Goal: Find specific page/section: Find specific page/section

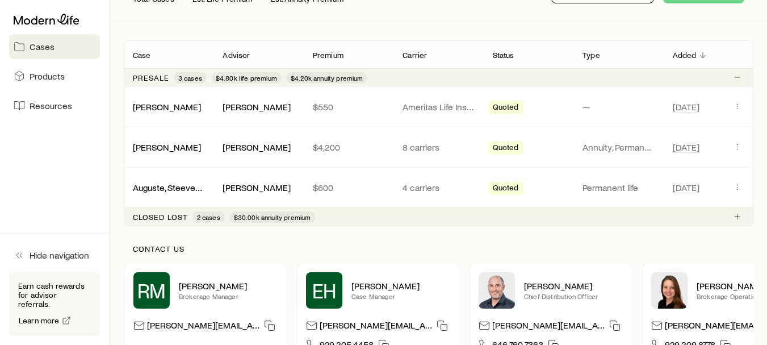
scroll to position [182, 0]
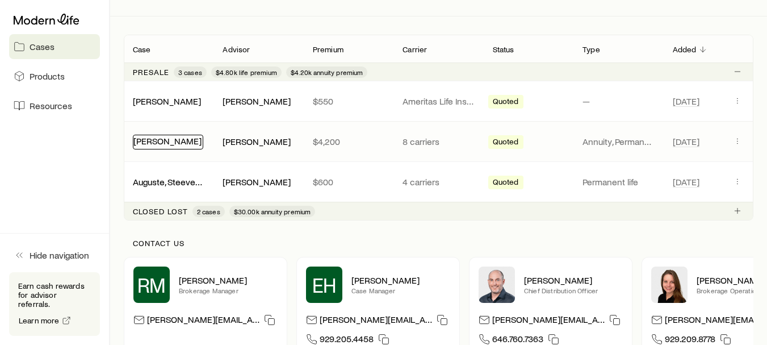
click at [180, 145] on link "[PERSON_NAME]" at bounding box center [167, 140] width 68 height 11
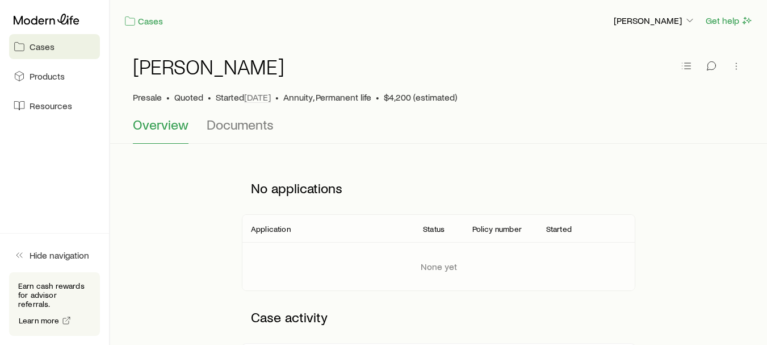
click at [51, 43] on span "Cases" at bounding box center [42, 46] width 25 height 11
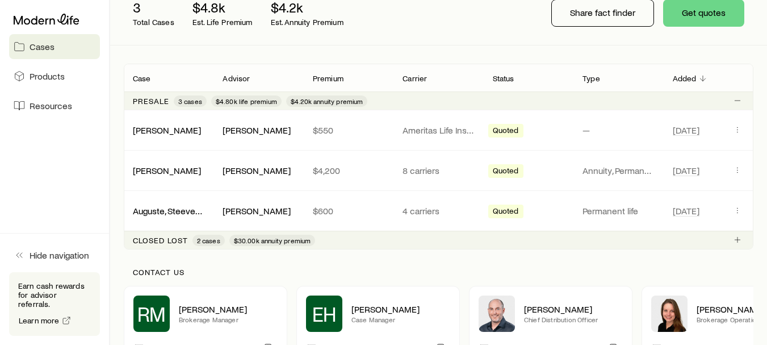
scroll to position [151, 0]
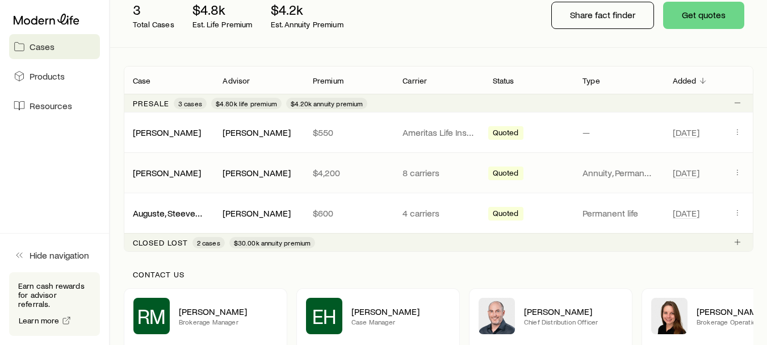
click at [516, 175] on span "Quoted" at bounding box center [506, 174] width 26 height 12
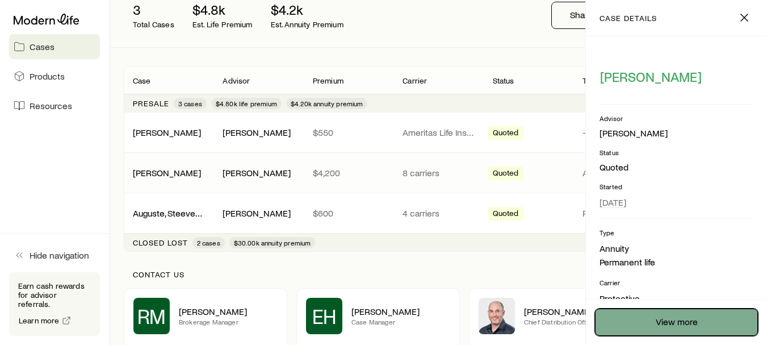
click at [688, 322] on link "View more" at bounding box center [676, 321] width 163 height 27
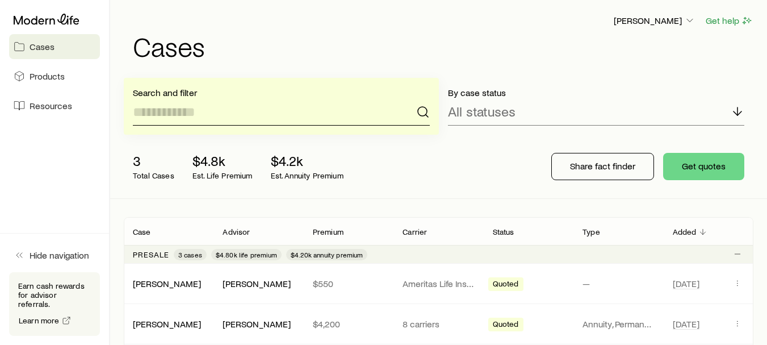
click at [308, 111] on input at bounding box center [281, 111] width 297 height 27
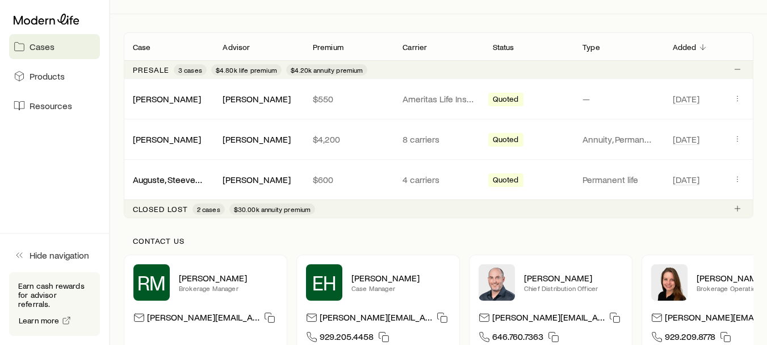
scroll to position [183, 0]
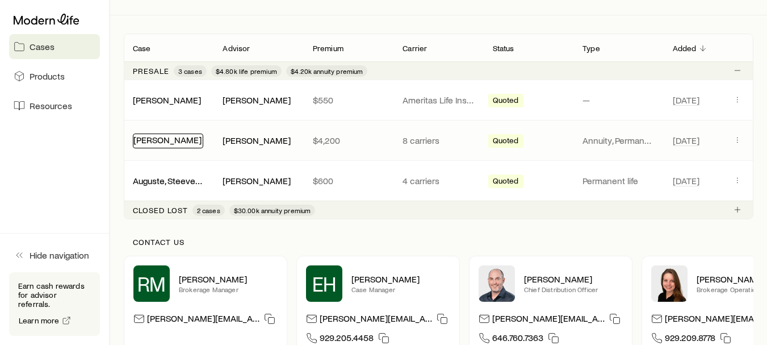
click at [182, 138] on link "[PERSON_NAME]" at bounding box center [167, 139] width 68 height 11
